Goal: Task Accomplishment & Management: Manage account settings

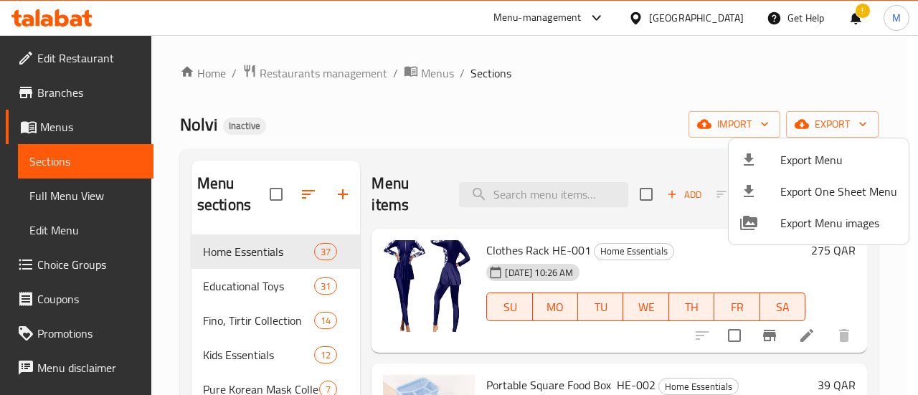
click at [721, 16] on div at bounding box center [459, 197] width 918 height 395
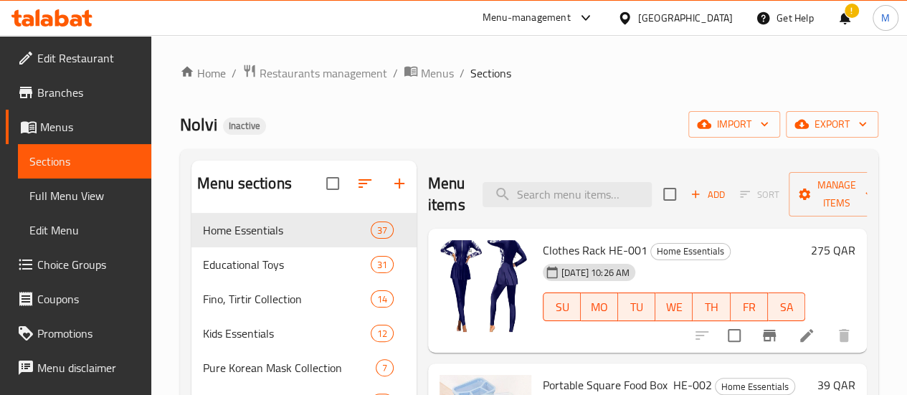
click at [709, 24] on div "[GEOGRAPHIC_DATA]" at bounding box center [685, 18] width 95 height 16
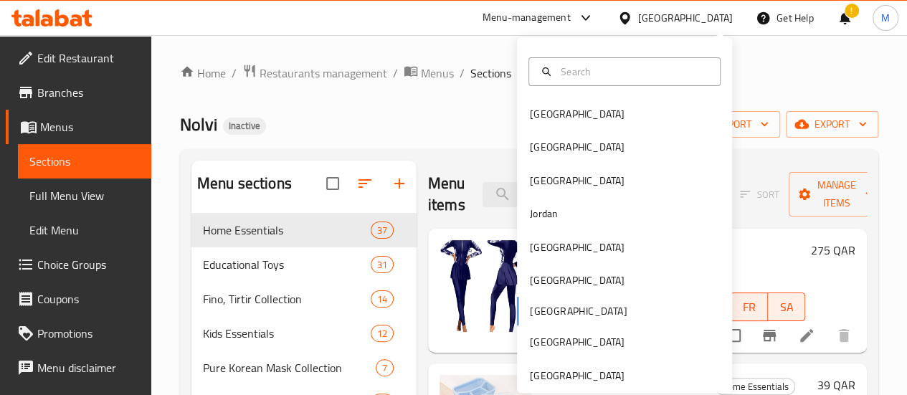
type input "i"
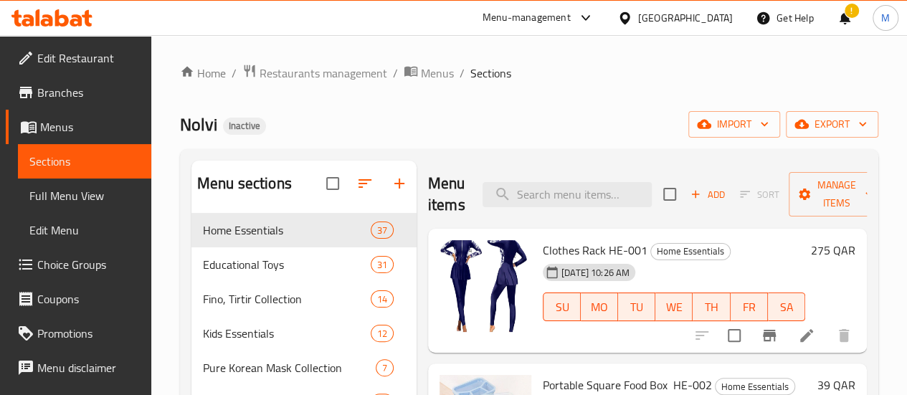
click at [711, 11] on div "[GEOGRAPHIC_DATA]" at bounding box center [685, 18] width 95 height 16
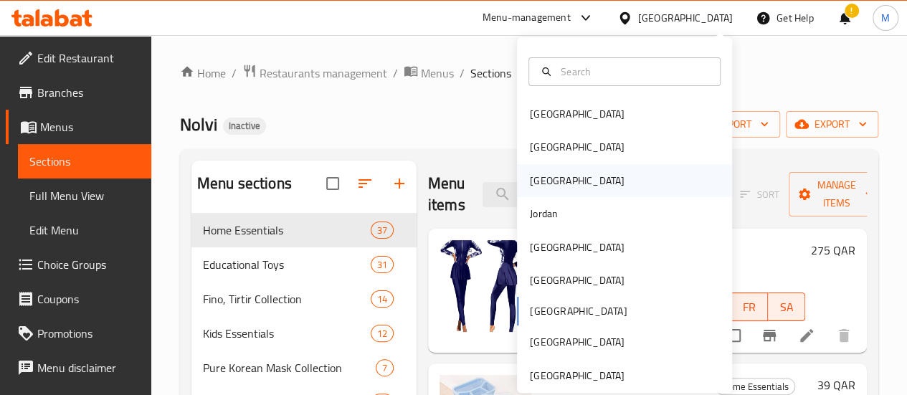
click at [538, 181] on div "[GEOGRAPHIC_DATA]" at bounding box center [577, 180] width 118 height 33
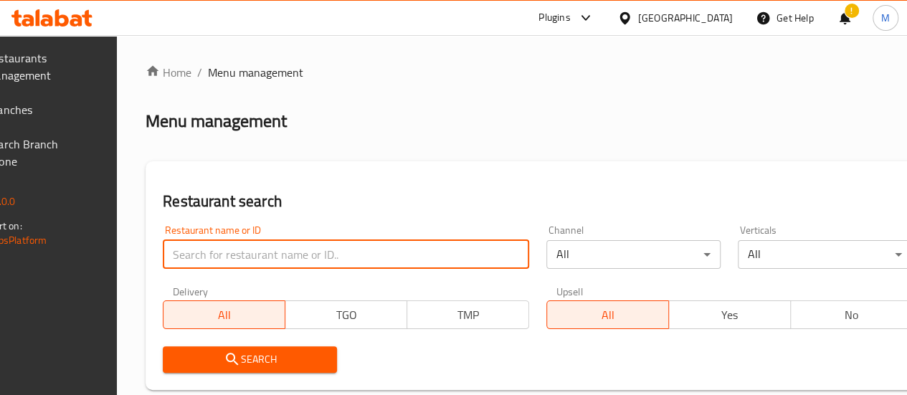
click at [254, 259] on input "search" at bounding box center [346, 254] width 366 height 29
click button "Search" at bounding box center [250, 359] width 174 height 27
paste input "686620"
type input "686620"
click button "Search" at bounding box center [250, 359] width 174 height 27
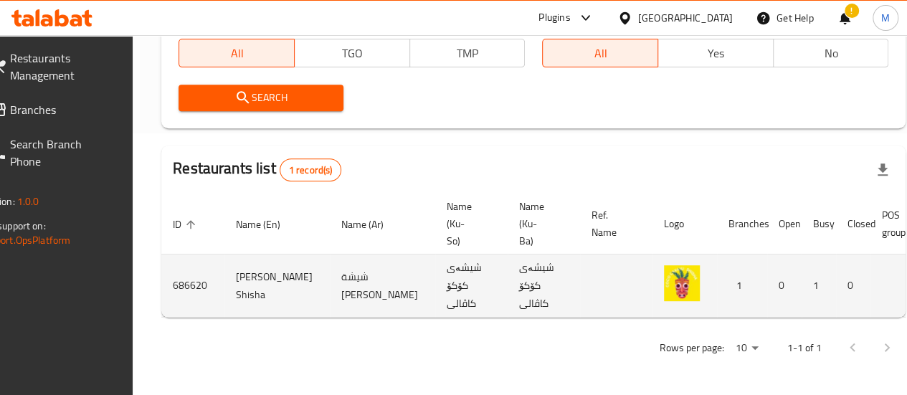
scroll to position [0, 141]
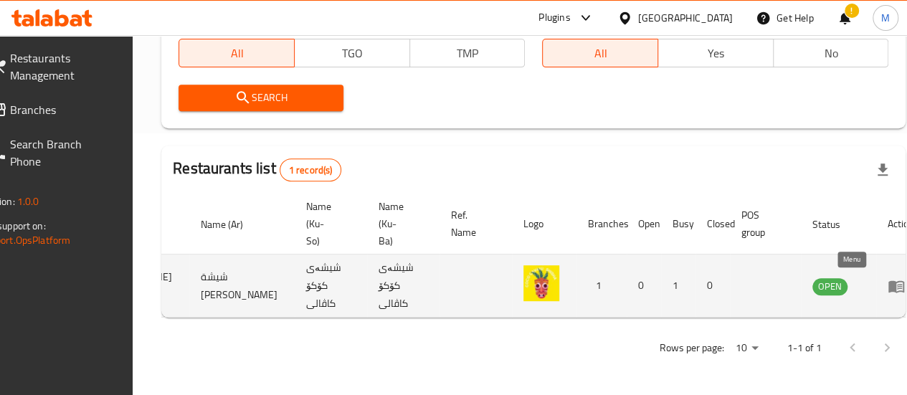
click at [888, 278] on icon "enhanced table" at bounding box center [896, 286] width 17 height 17
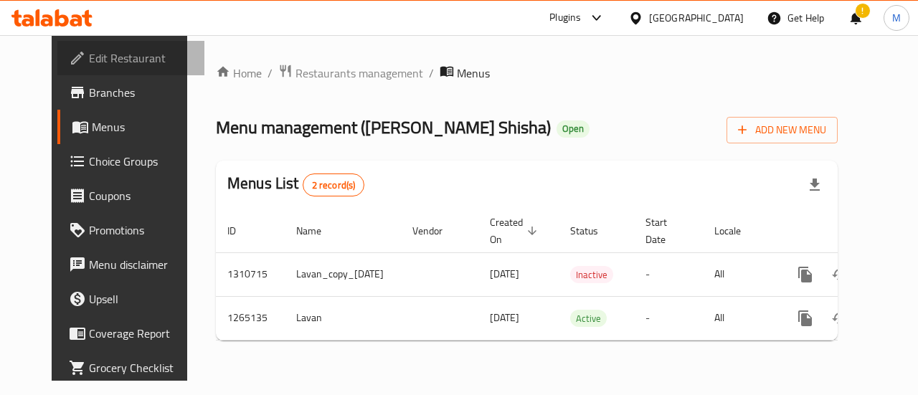
click at [102, 58] on span "Edit Restaurant" at bounding box center [141, 57] width 105 height 17
